Goal: Information Seeking & Learning: Learn about a topic

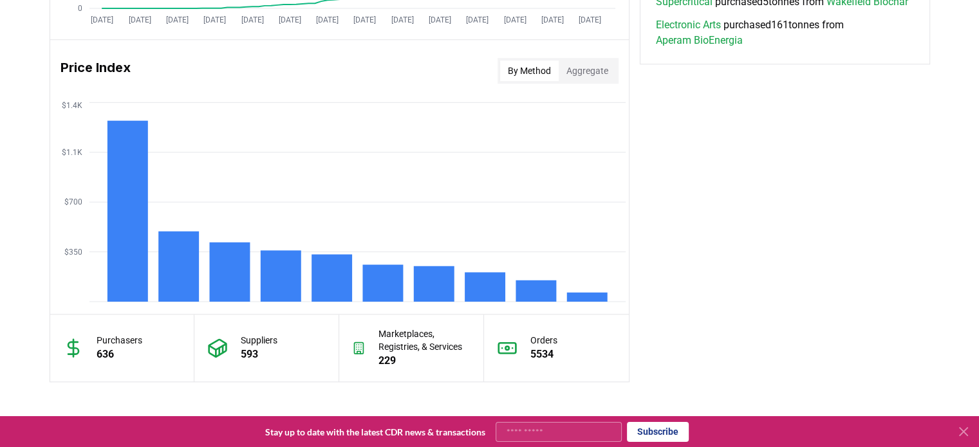
scroll to position [1020, 0]
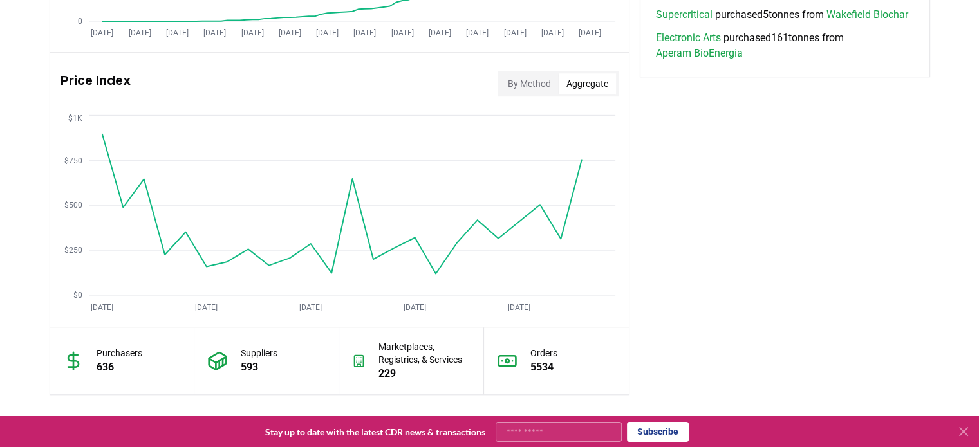
click at [604, 92] on button "Aggregate" at bounding box center [587, 83] width 57 height 21
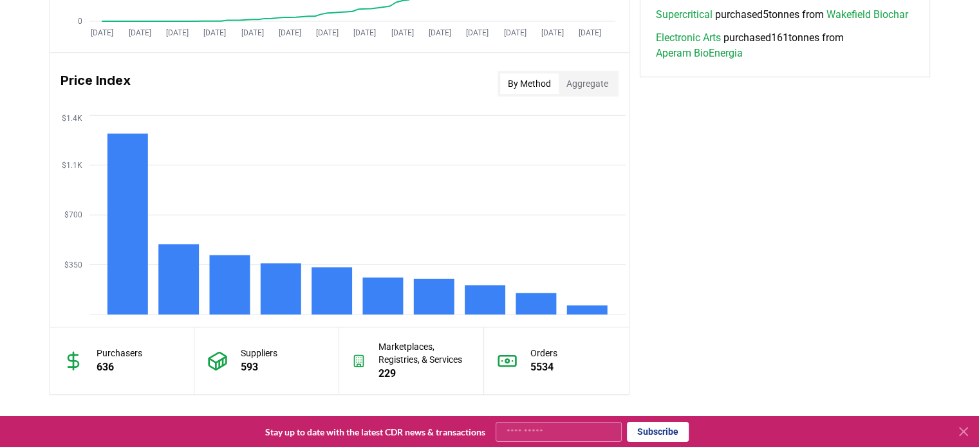
click at [518, 82] on button "By Method" at bounding box center [529, 83] width 59 height 21
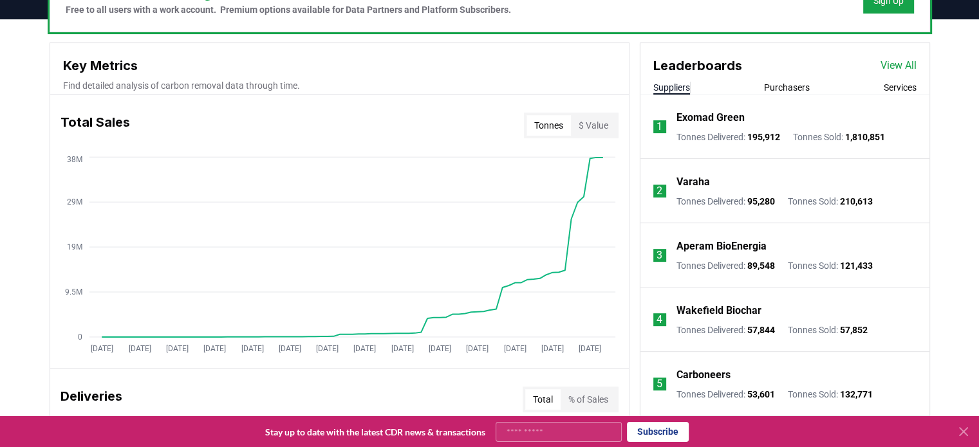
scroll to position [433, 0]
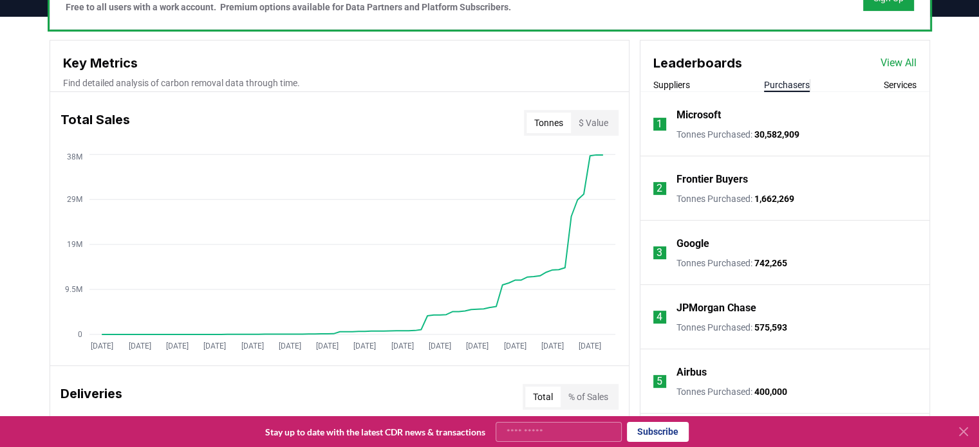
click at [798, 87] on button "Purchasers" at bounding box center [787, 85] width 46 height 13
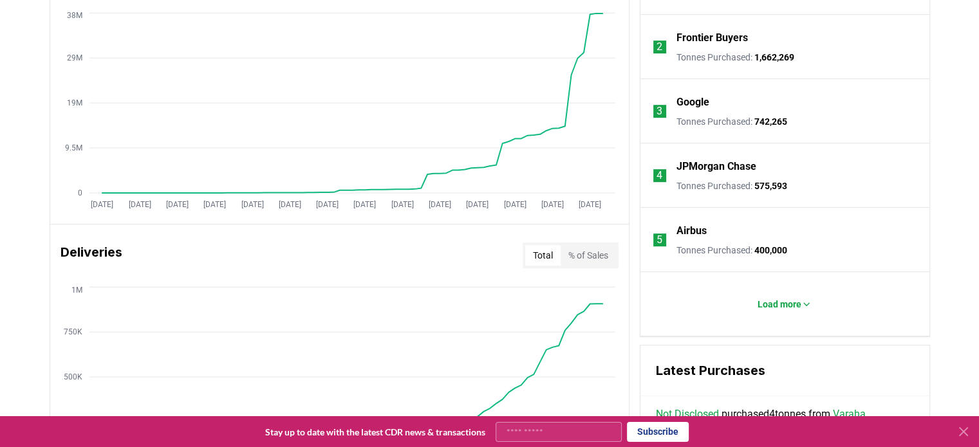
scroll to position [577, 0]
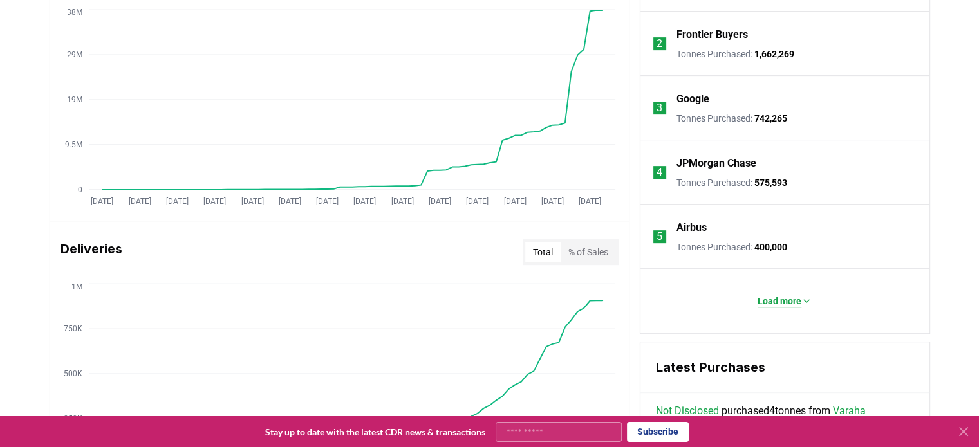
click at [798, 306] on button "Load more" at bounding box center [784, 301] width 75 height 26
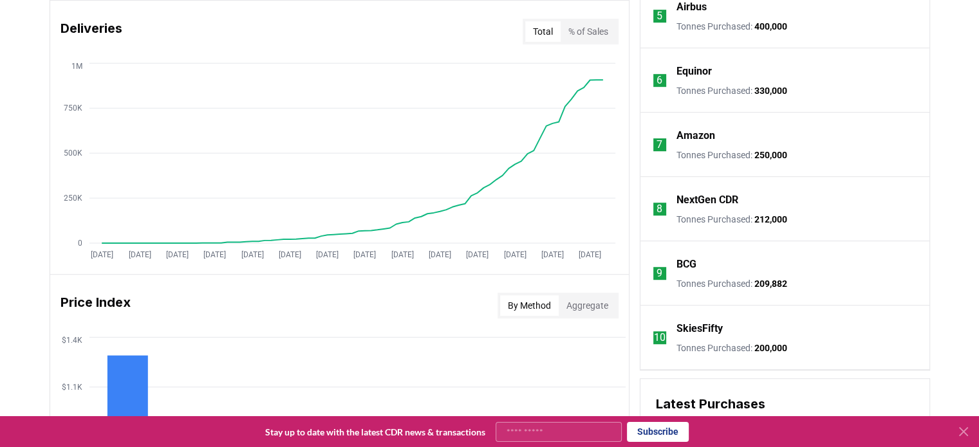
click at [893, 209] on li "8 NextGen CDR Tonnes Purchased : 212,000" at bounding box center [784, 209] width 289 height 64
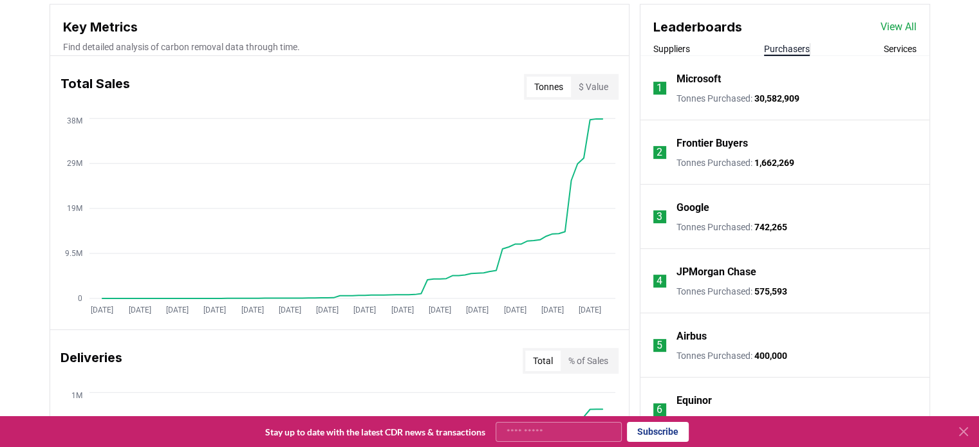
scroll to position [462, 0]
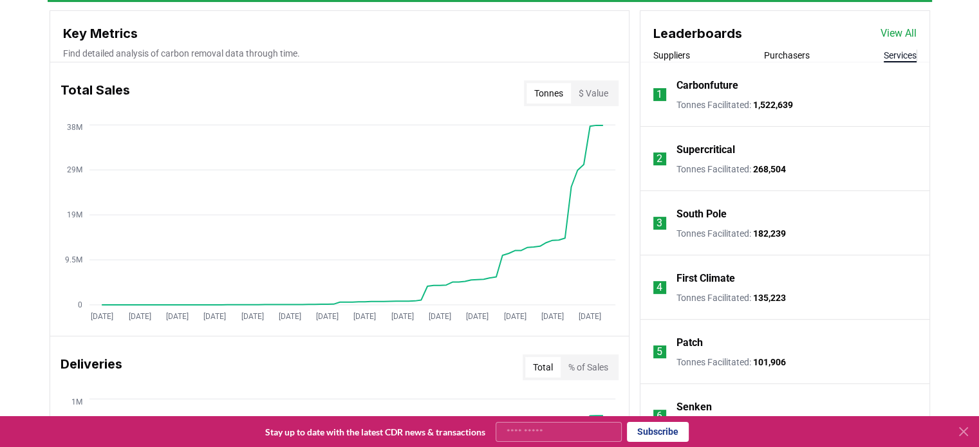
click at [906, 57] on button "Services" at bounding box center [900, 55] width 33 height 13
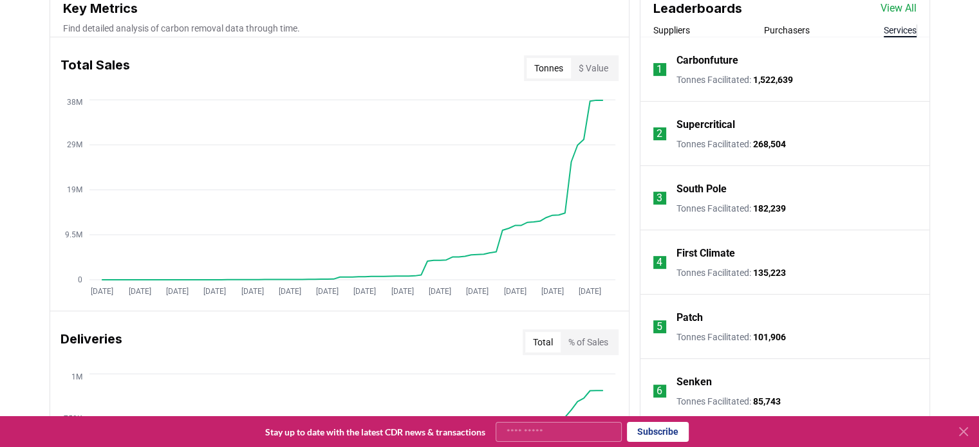
scroll to position [461, 0]
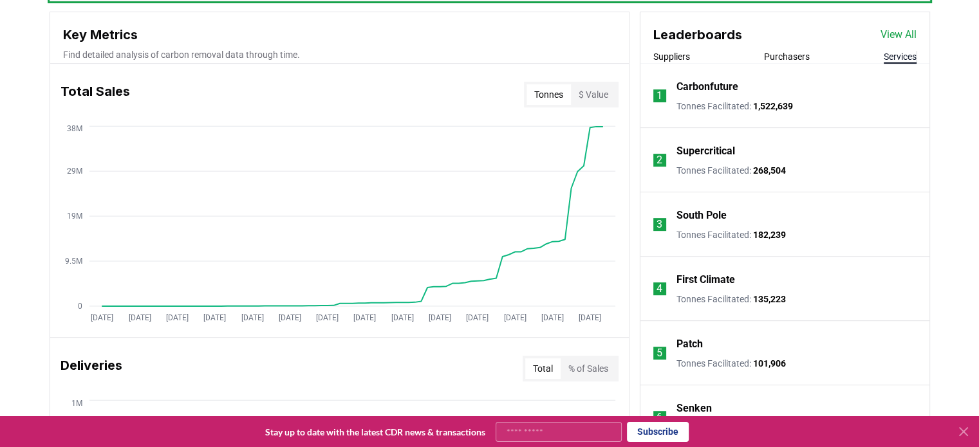
click at [737, 91] on p "Carbonfuture" at bounding box center [708, 86] width 62 height 15
